Goal: Task Accomplishment & Management: Use online tool/utility

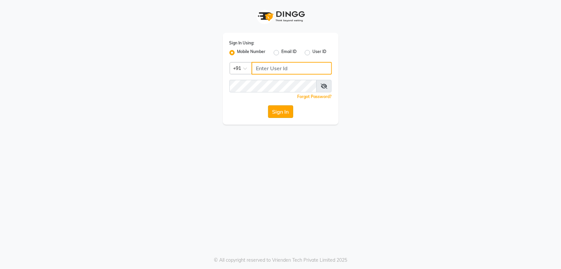
type input "8961790106"
click at [275, 113] on button "Sign In" at bounding box center [280, 111] width 25 height 13
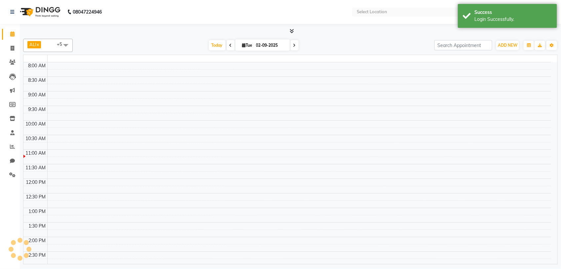
select select "en"
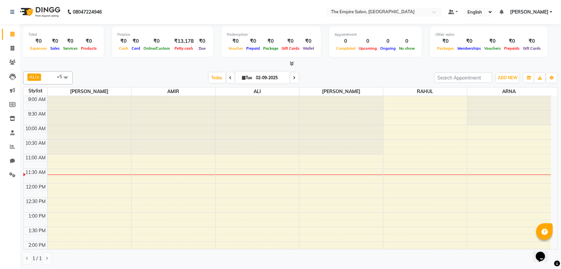
click at [294, 77] on icon at bounding box center [294, 78] width 3 height 4
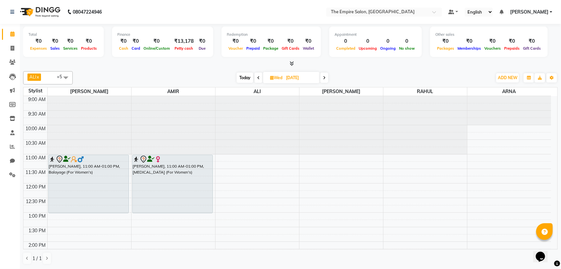
click at [250, 73] on span "Today" at bounding box center [245, 77] width 17 height 10
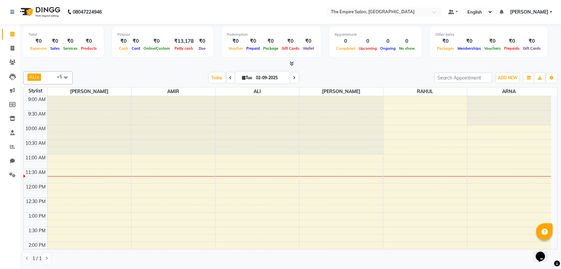
click at [222, 70] on div "ALI x AMIR x [PERSON_NAME] x [PERSON_NAME] x RAHUL x +5 Select All ALI [PERSON_…" at bounding box center [290, 167] width 535 height 198
click at [215, 76] on span "Today" at bounding box center [217, 77] width 17 height 10
click at [213, 78] on span "Today" at bounding box center [217, 77] width 17 height 10
click at [293, 76] on icon at bounding box center [294, 78] width 3 height 4
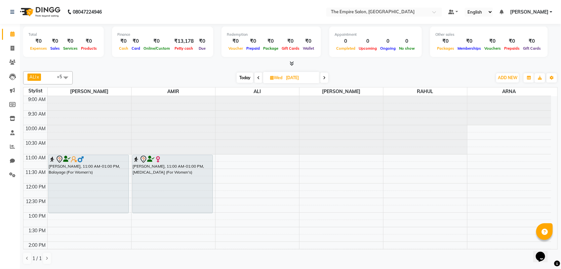
click at [258, 78] on icon at bounding box center [258, 78] width 3 height 4
type input "02-09-2025"
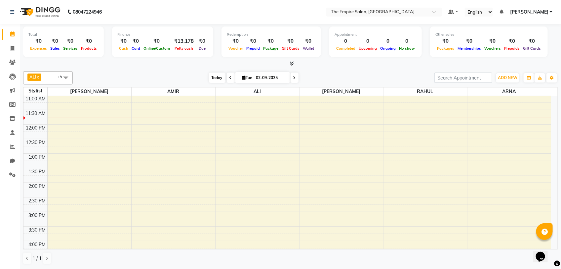
click at [213, 75] on span "Today" at bounding box center [217, 77] width 17 height 10
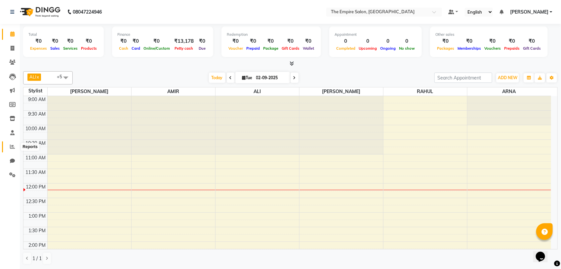
click at [12, 147] on icon at bounding box center [12, 146] width 5 height 5
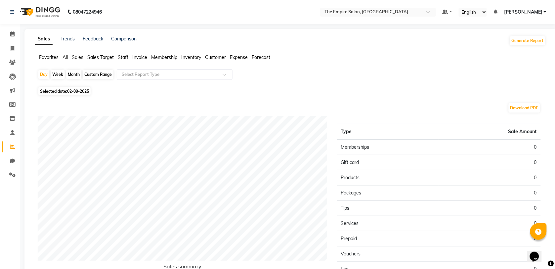
click at [71, 75] on div "Month" at bounding box center [73, 74] width 15 height 9
select select "9"
select select "2025"
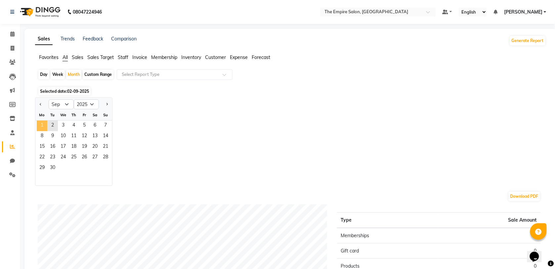
click at [43, 126] on span "1" at bounding box center [42, 125] width 11 height 11
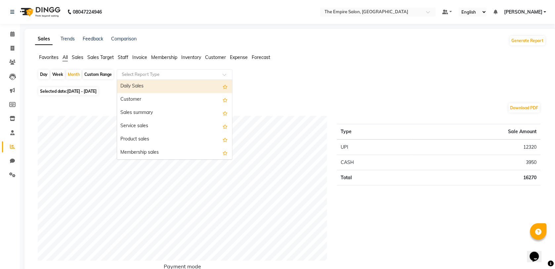
click at [126, 75] on input "text" at bounding box center [167, 74] width 95 height 7
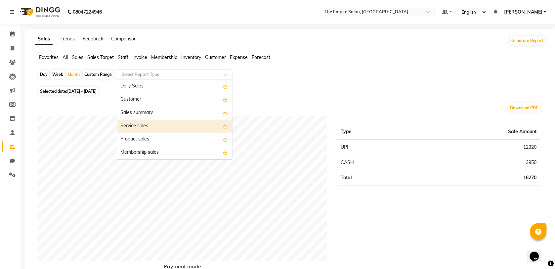
click at [144, 128] on div "Service sales" at bounding box center [174, 125] width 115 height 13
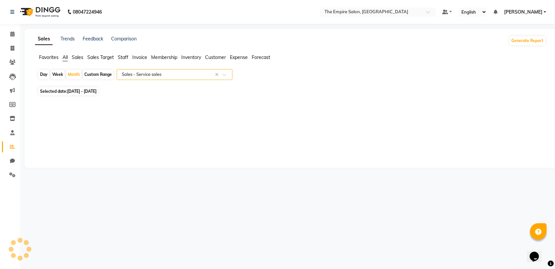
select select "full_report"
select select "pdf"
click at [7, 31] on span at bounding box center [13, 34] width 12 height 8
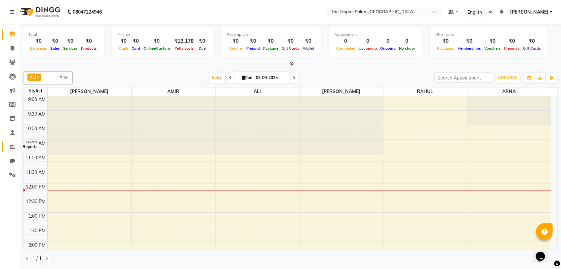
click at [11, 146] on icon at bounding box center [12, 146] width 5 height 5
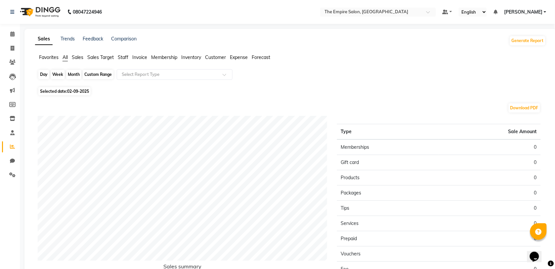
click at [43, 77] on div "Day" at bounding box center [43, 74] width 11 height 9
select select "9"
select select "2025"
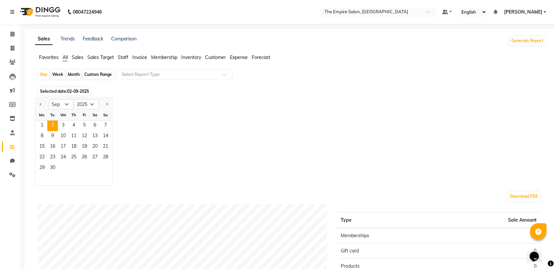
click at [37, 102] on div at bounding box center [41, 104] width 13 height 11
click at [40, 105] on span "Previous month" at bounding box center [41, 104] width 2 height 2
select select "8"
click at [84, 124] on span "1" at bounding box center [84, 125] width 11 height 11
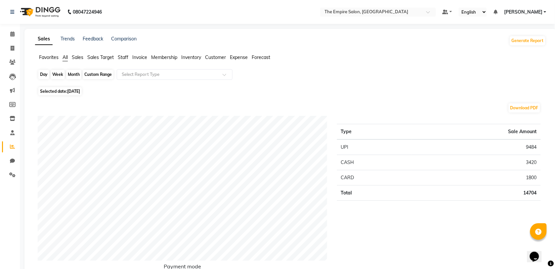
click at [46, 73] on div "Day" at bounding box center [43, 74] width 11 height 9
select select "8"
select select "2025"
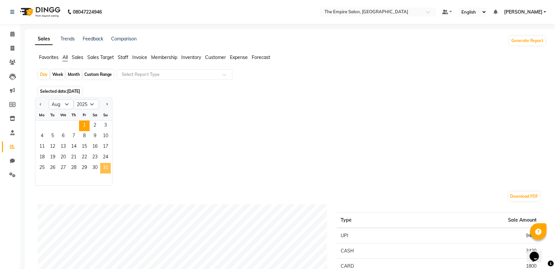
click at [105, 169] on span "31" at bounding box center [105, 168] width 11 height 11
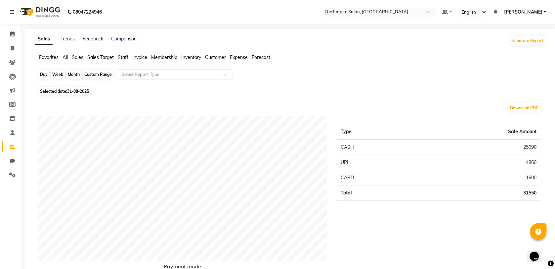
click at [44, 74] on div "Day" at bounding box center [43, 74] width 11 height 9
select select "8"
select select "2025"
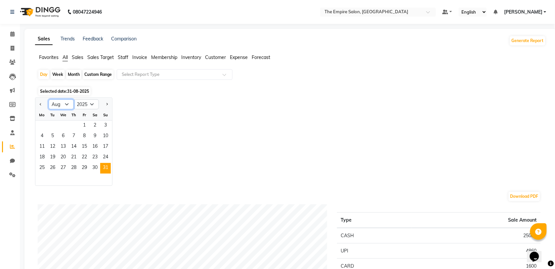
click at [67, 103] on select "Jan Feb Mar Apr May Jun [DATE] Aug Sep Oct Nov Dec" at bounding box center [61, 104] width 25 height 10
click at [130, 132] on div "Jan Feb Mar Apr May Jun [DATE] Aug Sep Oct Nov [DATE] 2016 2017 2018 2019 2020 …" at bounding box center [290, 141] width 511 height 88
click at [85, 126] on span "1" at bounding box center [84, 125] width 11 height 11
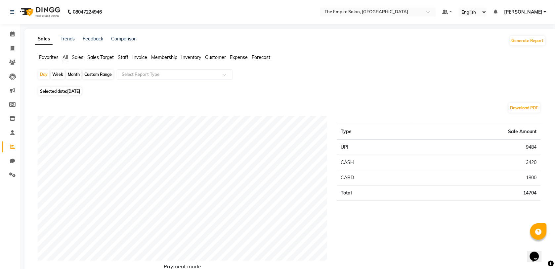
click at [74, 77] on div "Month" at bounding box center [73, 74] width 15 height 9
select select "8"
select select "2025"
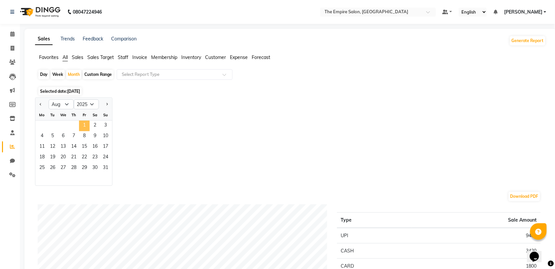
click at [83, 129] on span "1" at bounding box center [84, 125] width 11 height 11
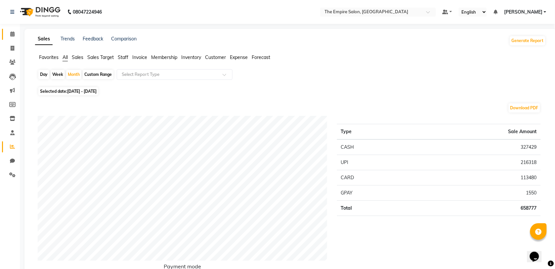
click at [14, 29] on link "Calendar" at bounding box center [10, 34] width 16 height 11
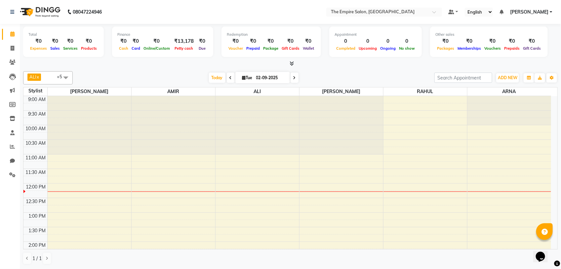
click at [293, 76] on icon at bounding box center [294, 78] width 3 height 4
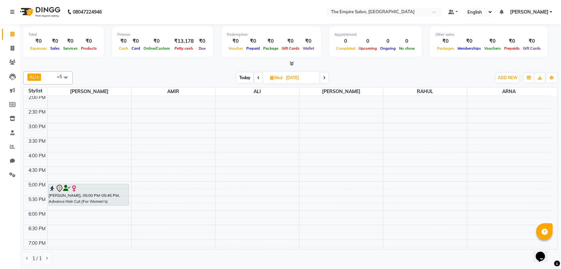
scroll to position [147, 0]
click at [241, 78] on span "Today" at bounding box center [245, 77] width 17 height 10
type input "02-09-2025"
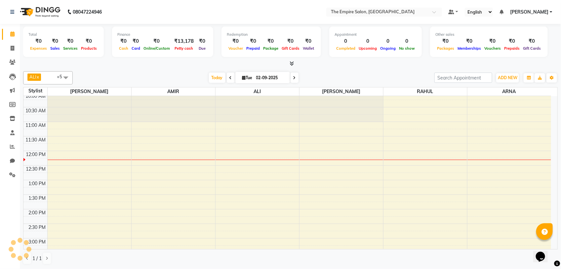
scroll to position [0, 0]
